Goal: Book appointment/travel/reservation

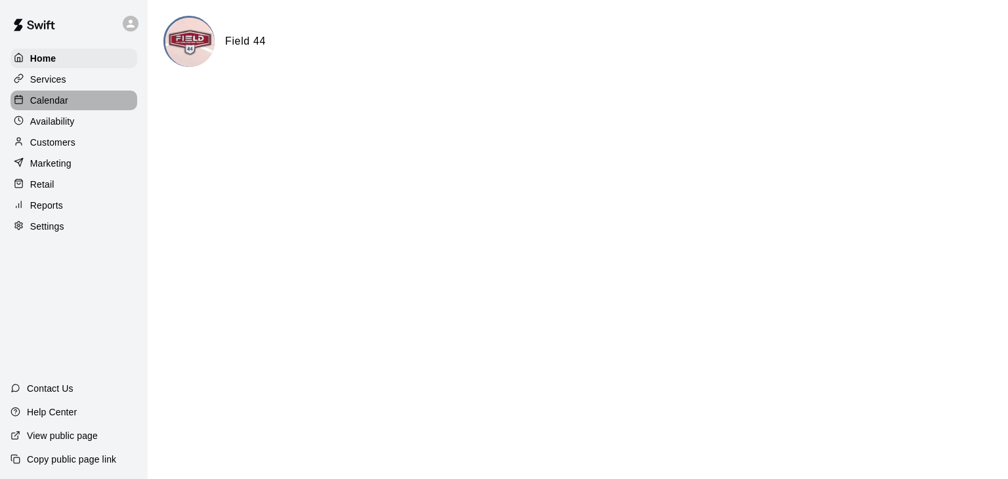
click at [47, 99] on p "Calendar" at bounding box center [49, 100] width 38 height 13
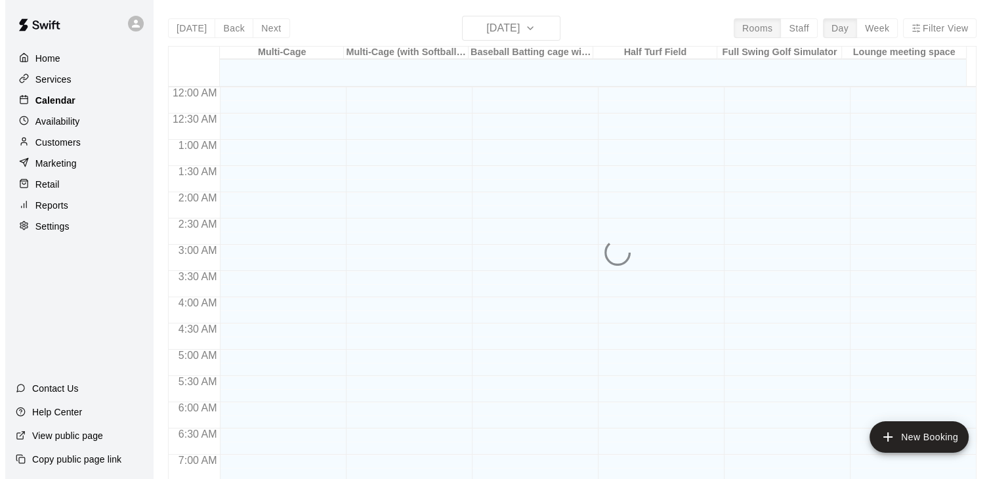
scroll to position [775, 0]
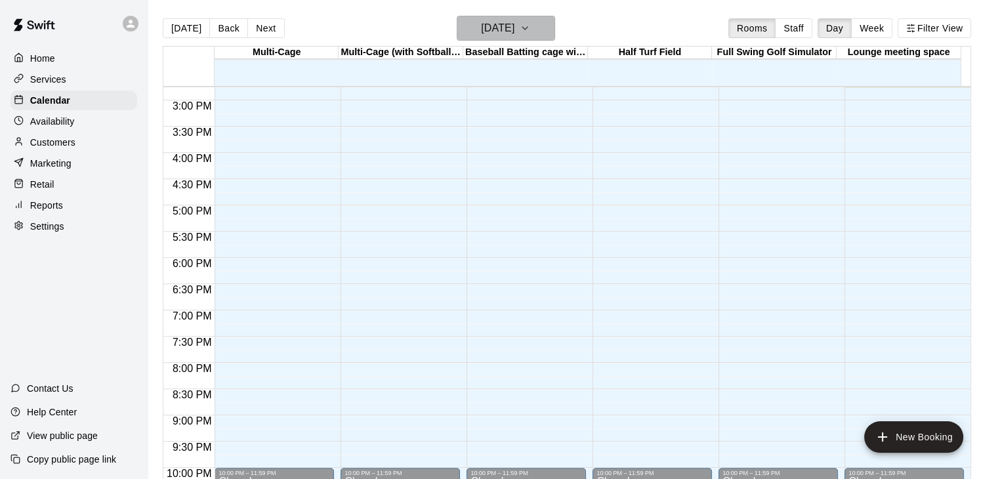
click at [530, 30] on icon "button" at bounding box center [525, 28] width 11 height 16
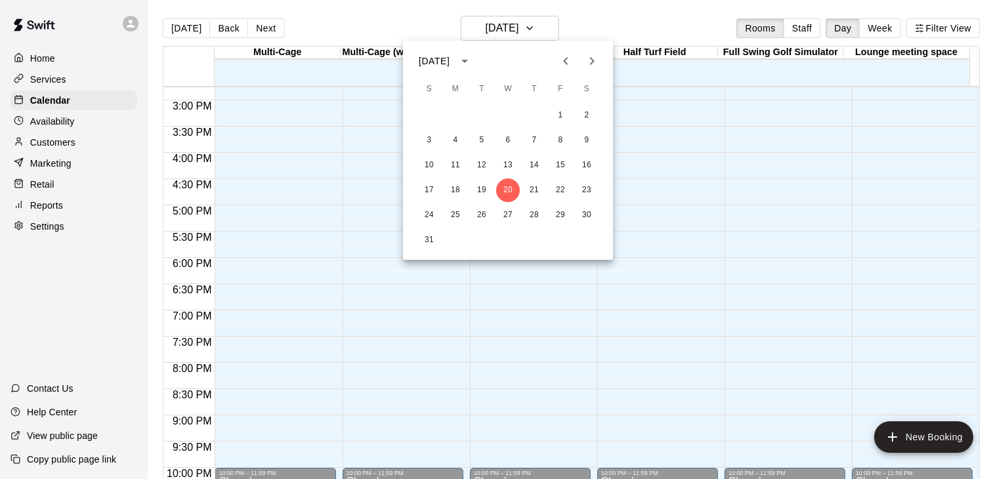
click at [473, 62] on icon "calendar view is open, switch to year view" at bounding box center [465, 61] width 16 height 16
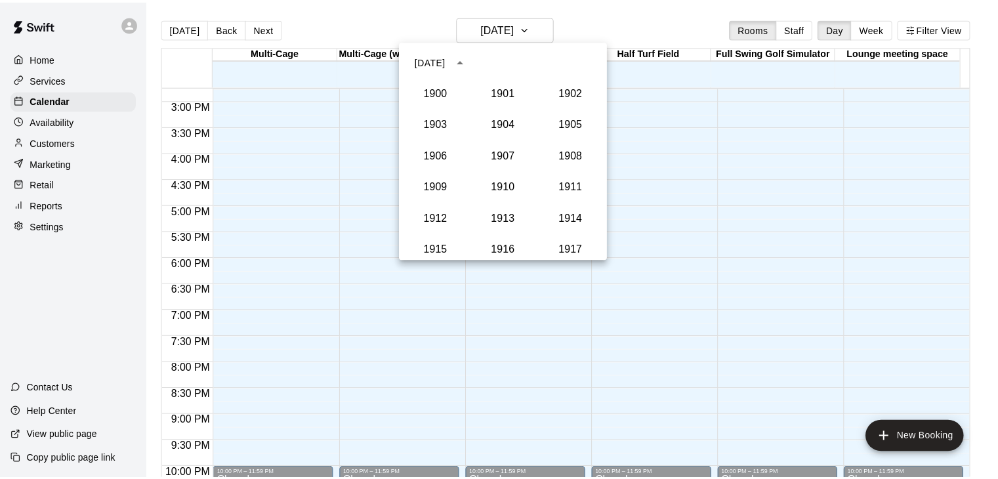
scroll to position [1216, 0]
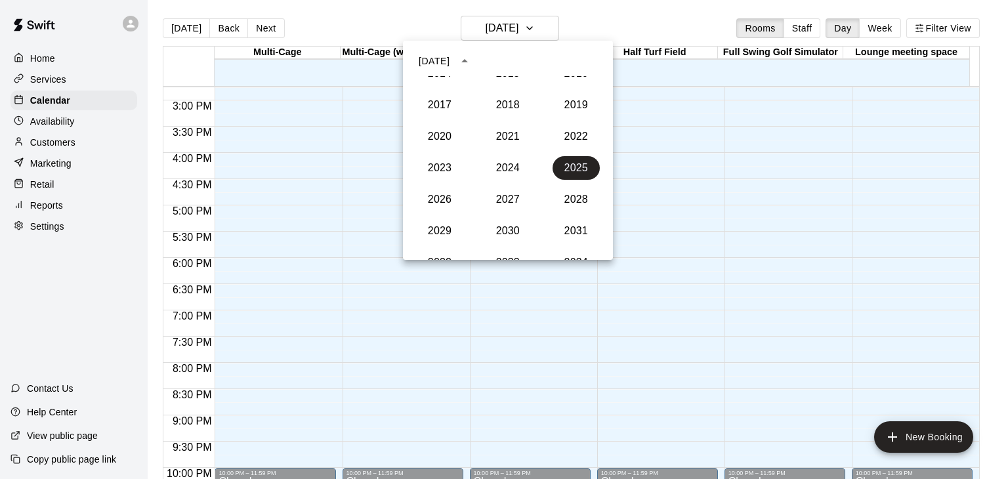
click at [468, 62] on icon "year view is open, switch to calendar view" at bounding box center [464, 60] width 7 height 3
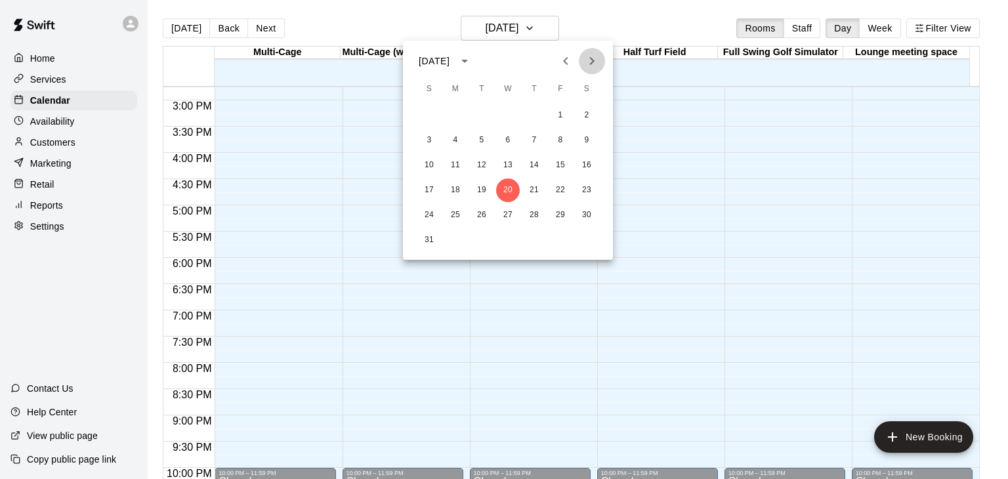
click at [592, 60] on icon "Next month" at bounding box center [592, 61] width 5 height 8
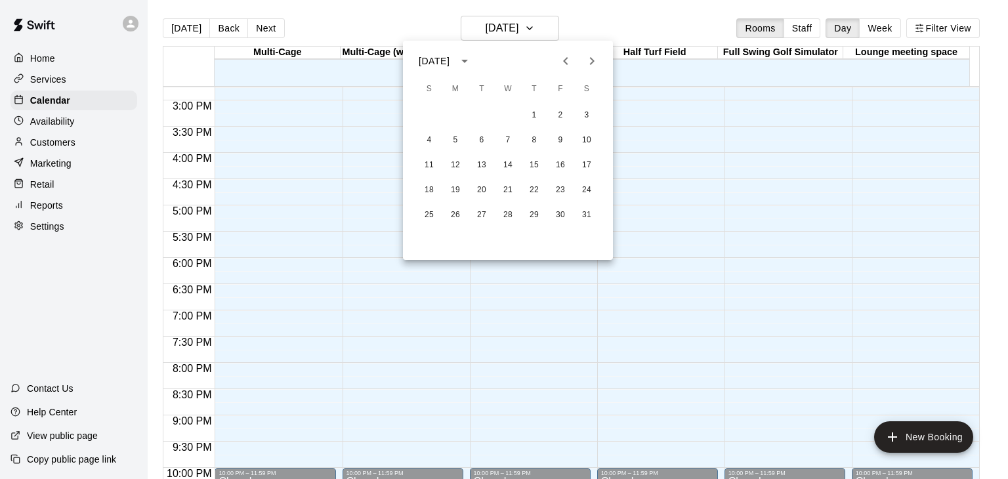
click at [592, 60] on icon "Next month" at bounding box center [592, 61] width 5 height 8
click at [456, 169] on button "16" at bounding box center [456, 166] width 24 height 24
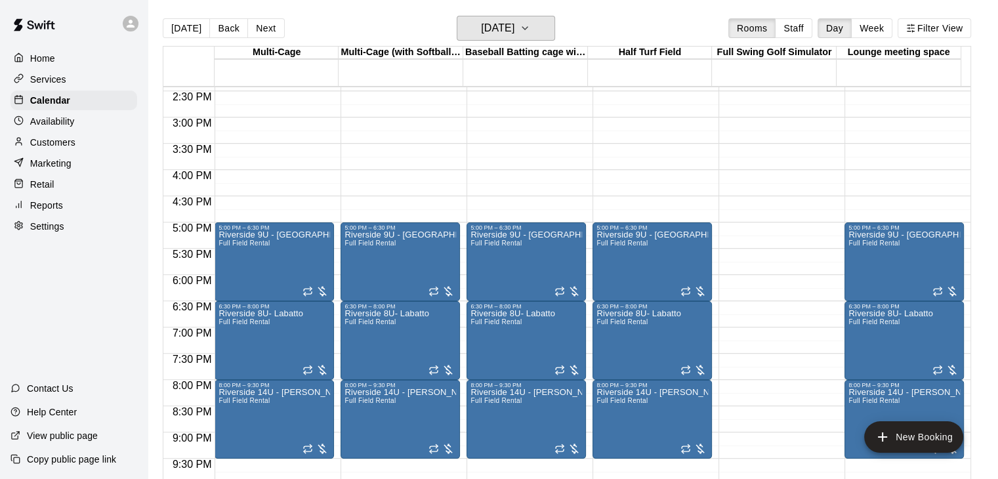
scroll to position [709, 0]
